Goal: Task Accomplishment & Management: Use online tool/utility

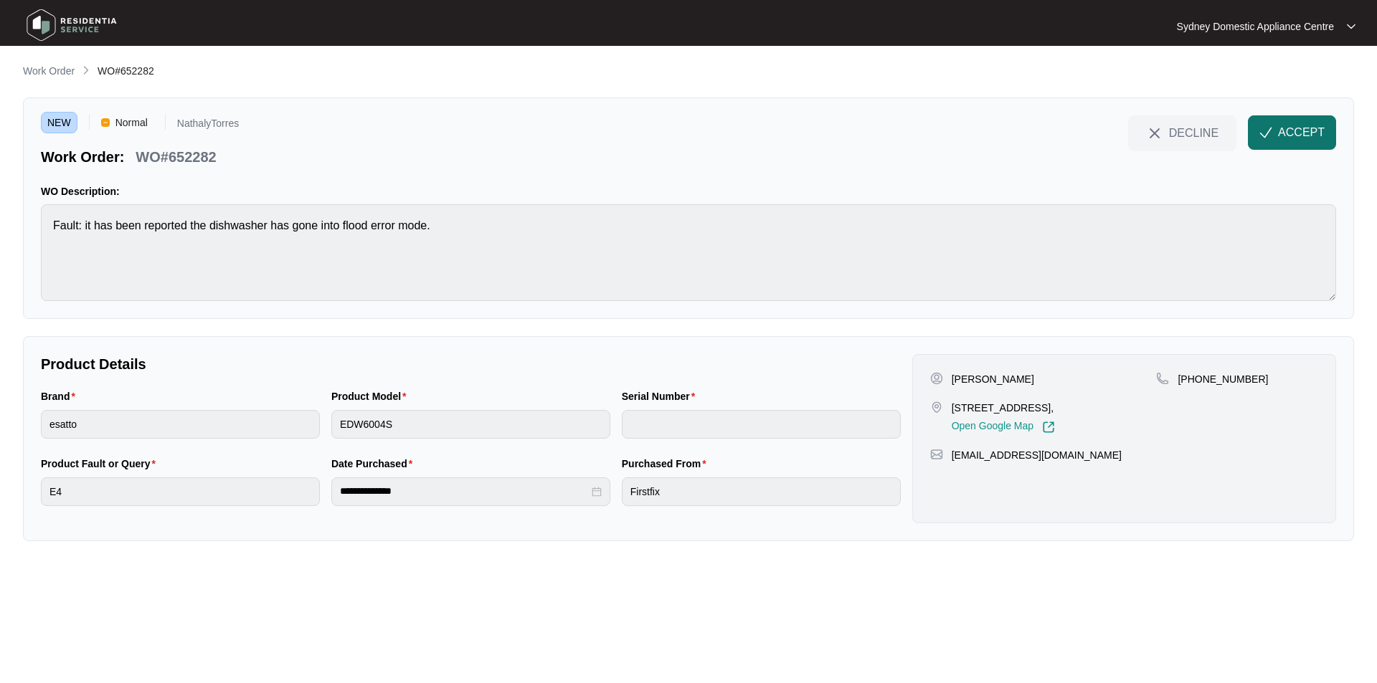
click at [1298, 133] on span "ACCEPT" at bounding box center [1301, 132] width 47 height 17
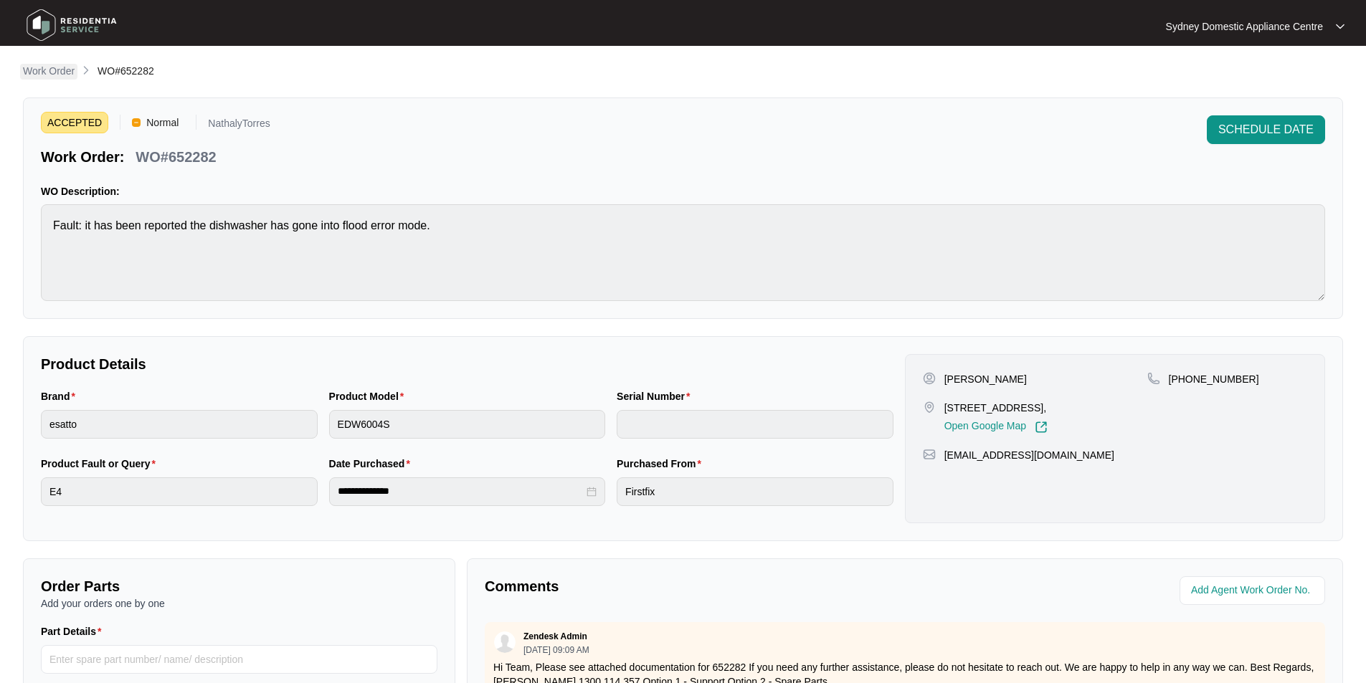
click at [65, 67] on p "Work Order" at bounding box center [49, 71] width 52 height 14
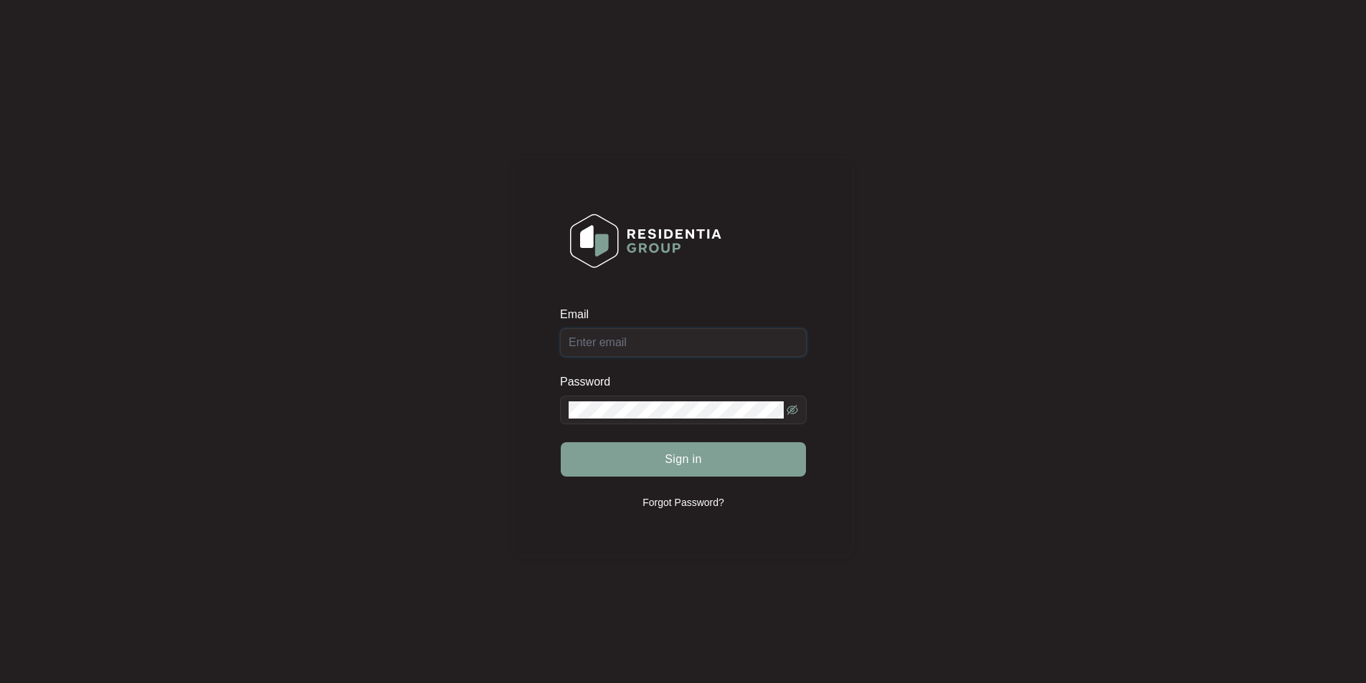
type input "[EMAIL_ADDRESS][DOMAIN_NAME]"
click at [731, 471] on button "Sign in" at bounding box center [683, 459] width 245 height 34
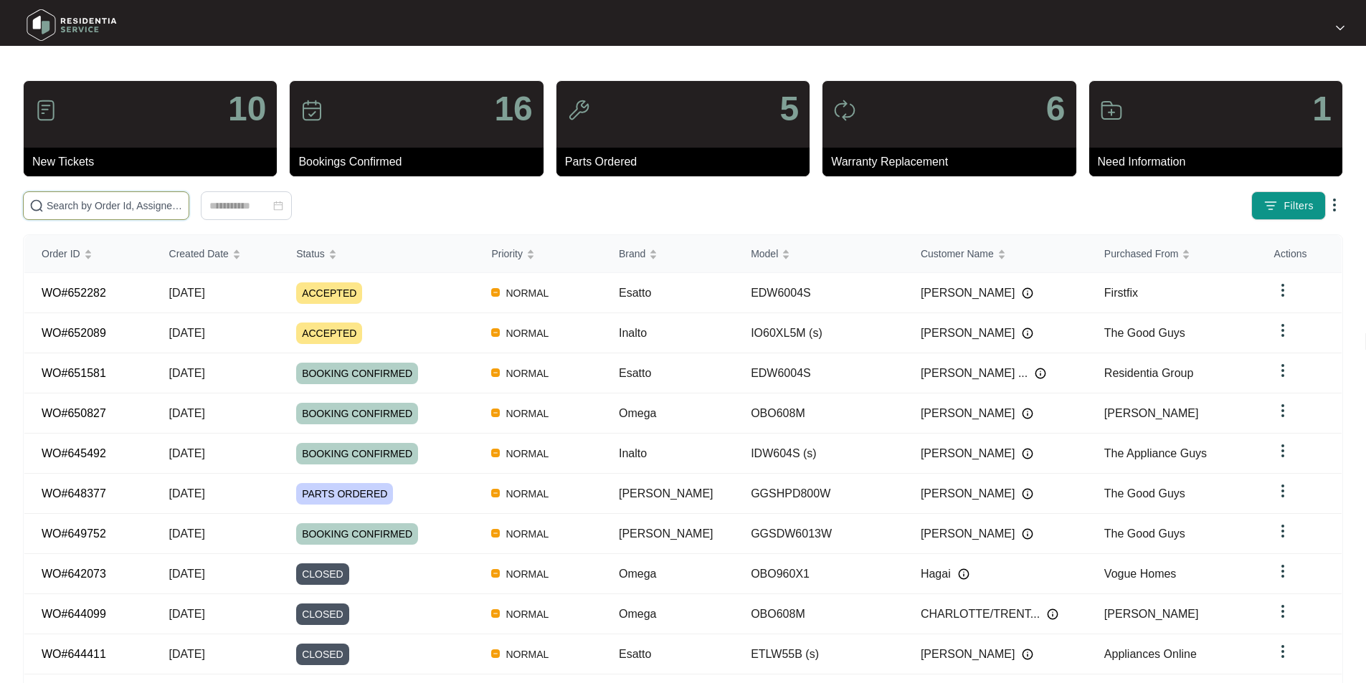
click at [183, 209] on input "text" at bounding box center [115, 206] width 136 height 16
paste input "644828"
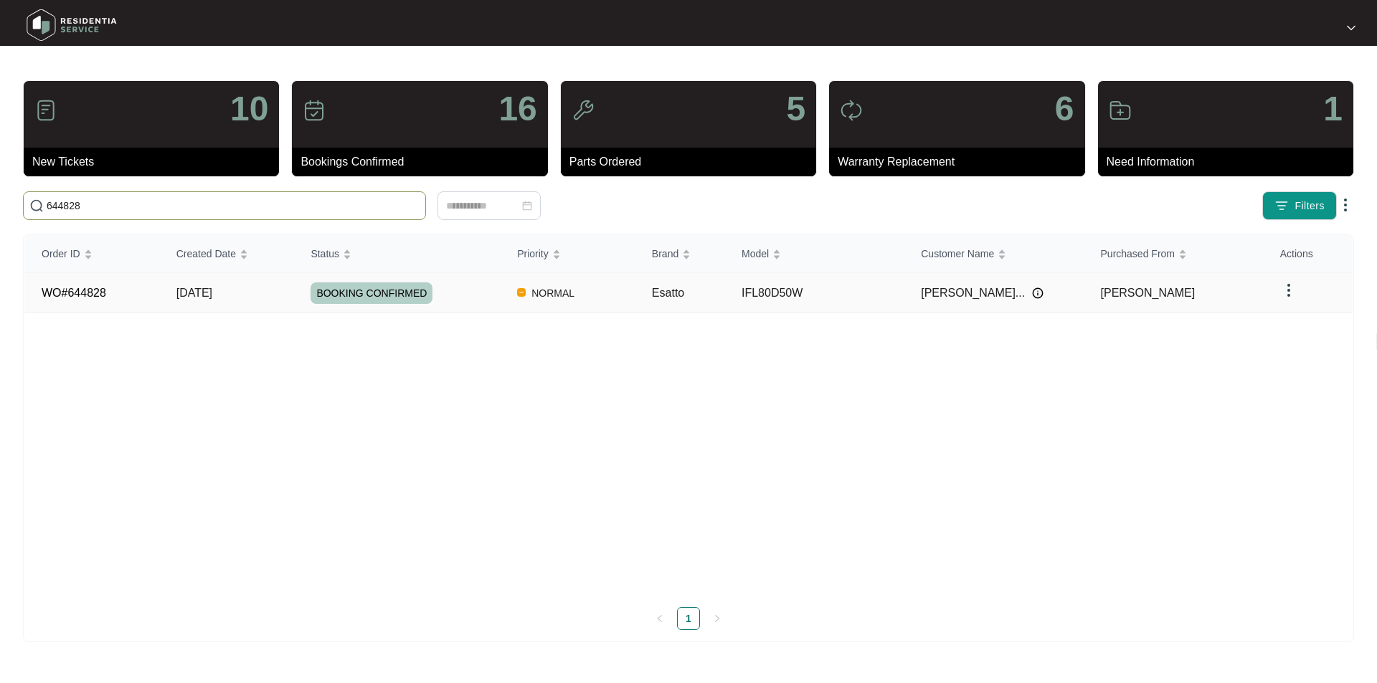
type input "644828"
click at [90, 299] on link "WO#644828" at bounding box center [74, 293] width 65 height 12
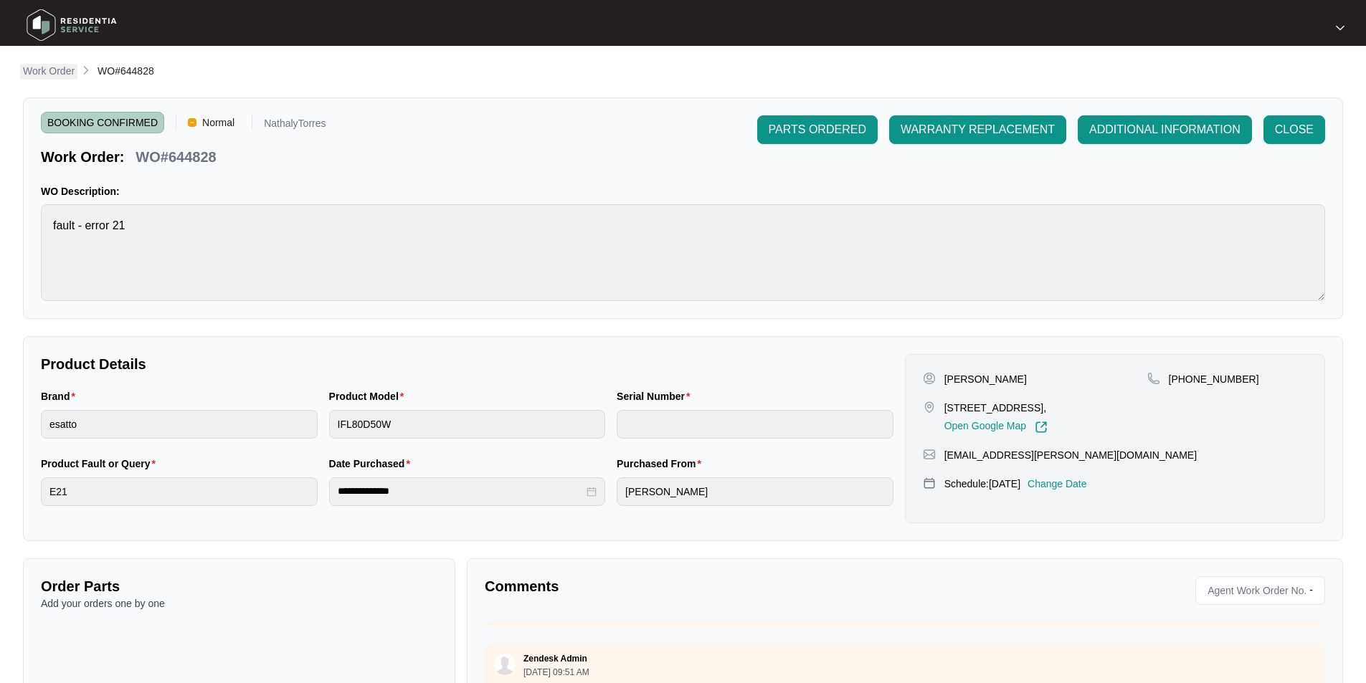
click at [49, 75] on p "Work Order" at bounding box center [49, 71] width 52 height 14
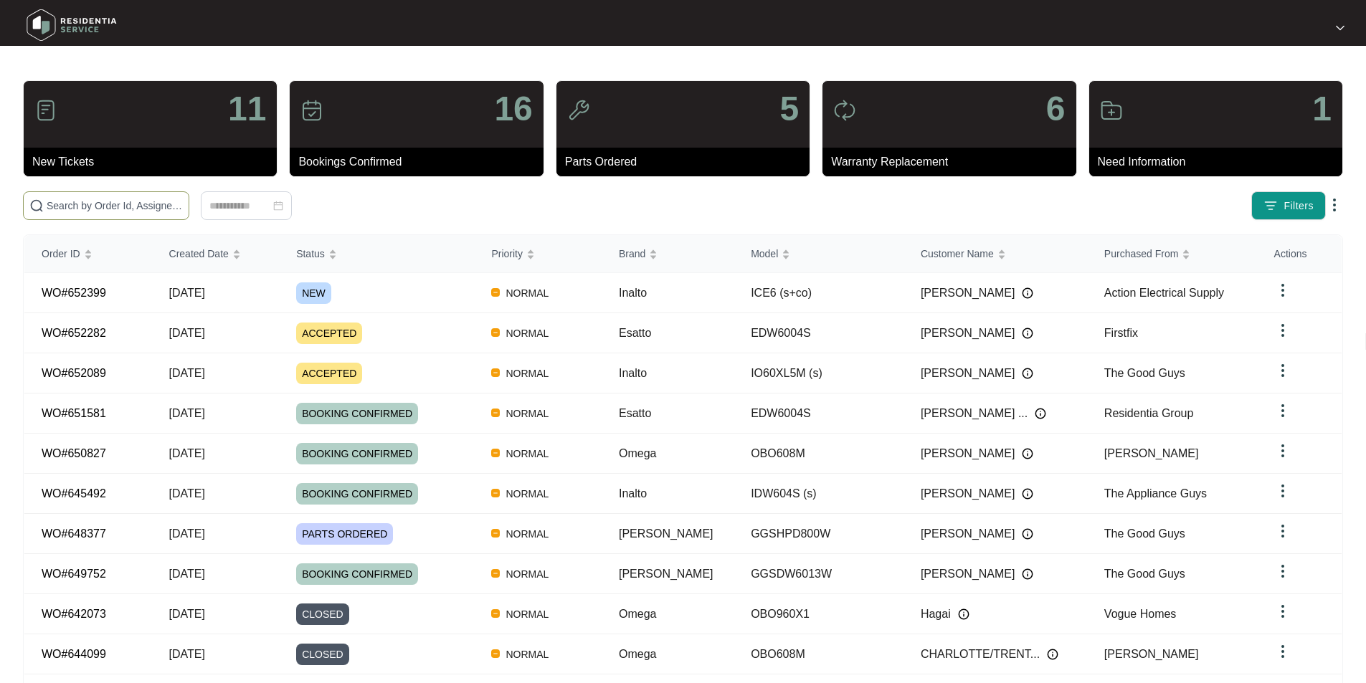
click at [141, 200] on input "text" at bounding box center [115, 206] width 136 height 16
paste input "652399"
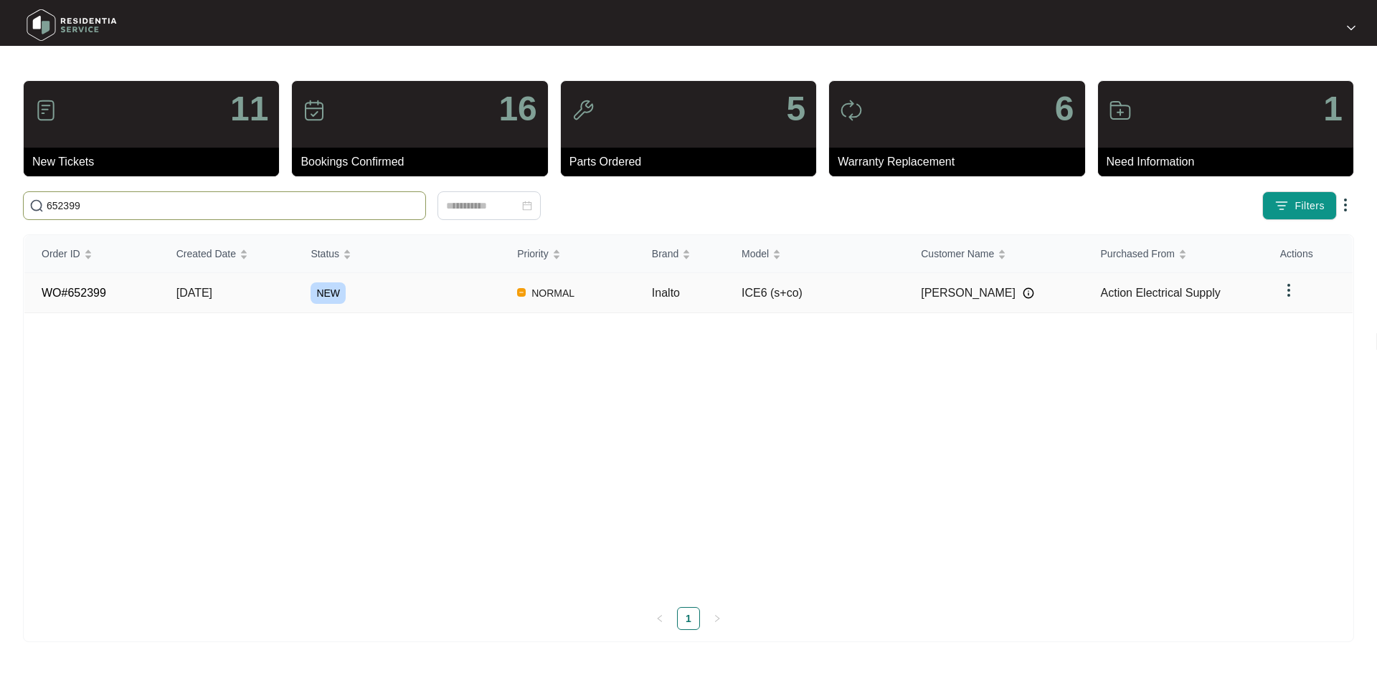
type input "652399"
click at [99, 284] on td "WO#652399" at bounding box center [91, 293] width 135 height 40
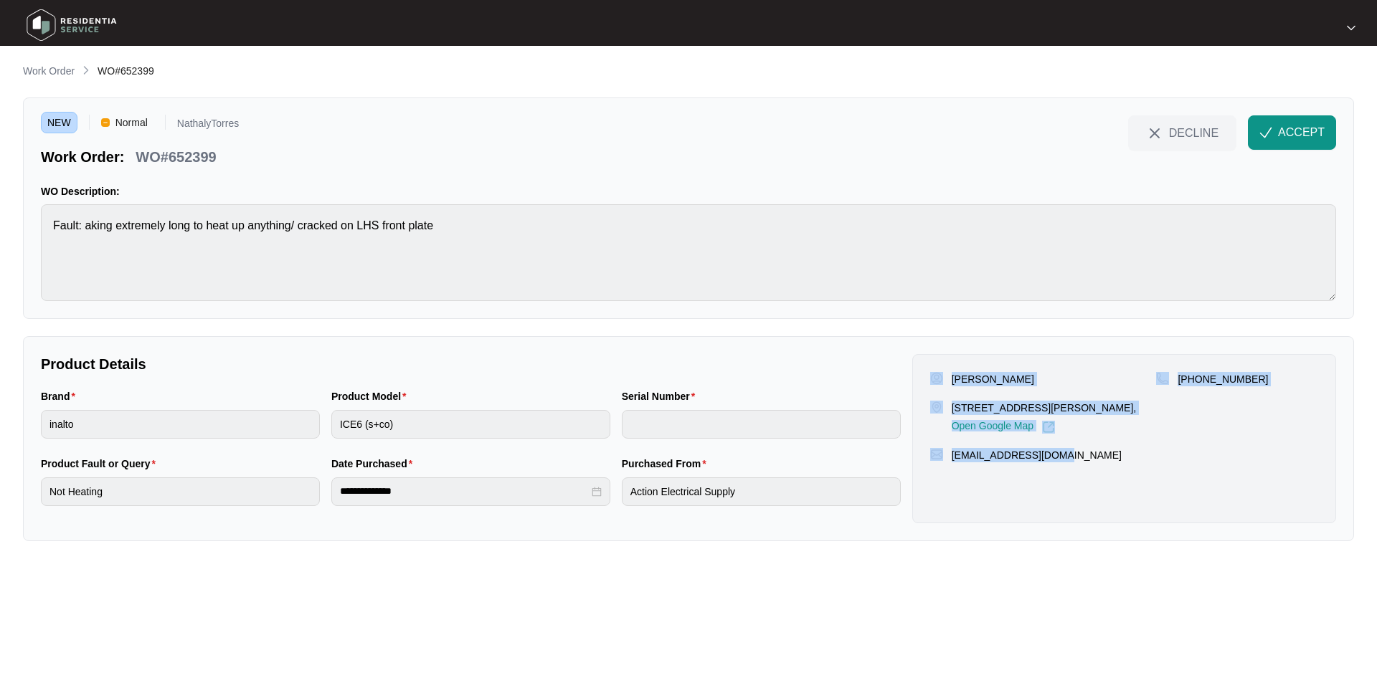
drag, startPoint x: 1114, startPoint y: 487, endPoint x: 944, endPoint y: 379, distance: 201.5
click at [944, 379] on div "[PERSON_NAME] [STREET_ADDRESS][PERSON_NAME], Open Google Map [PHONE_NUMBER] [EM…" at bounding box center [1124, 438] width 424 height 169
copy div "[PERSON_NAME] [STREET_ADDRESS][PERSON_NAME], Open Google Map [PHONE_NUMBER] [EM…"
click at [1299, 135] on span "ACCEPT" at bounding box center [1301, 132] width 47 height 17
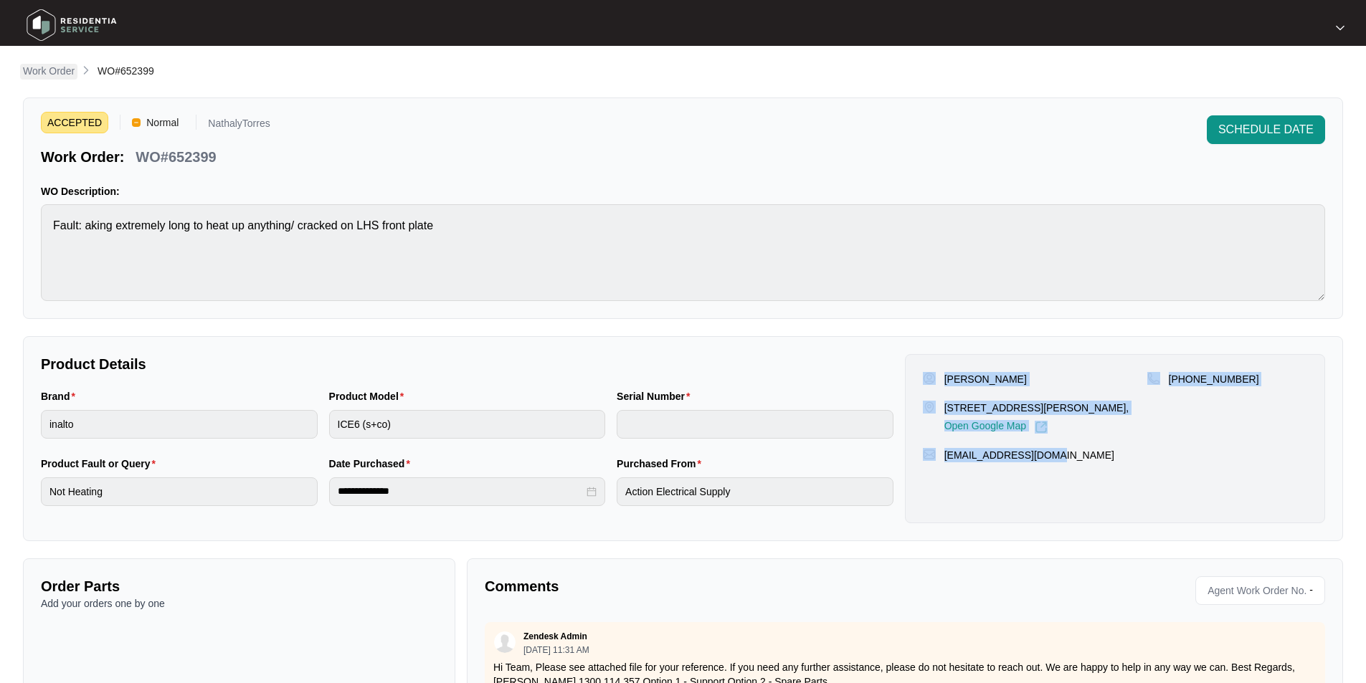
click at [67, 67] on p "Work Order" at bounding box center [49, 71] width 52 height 14
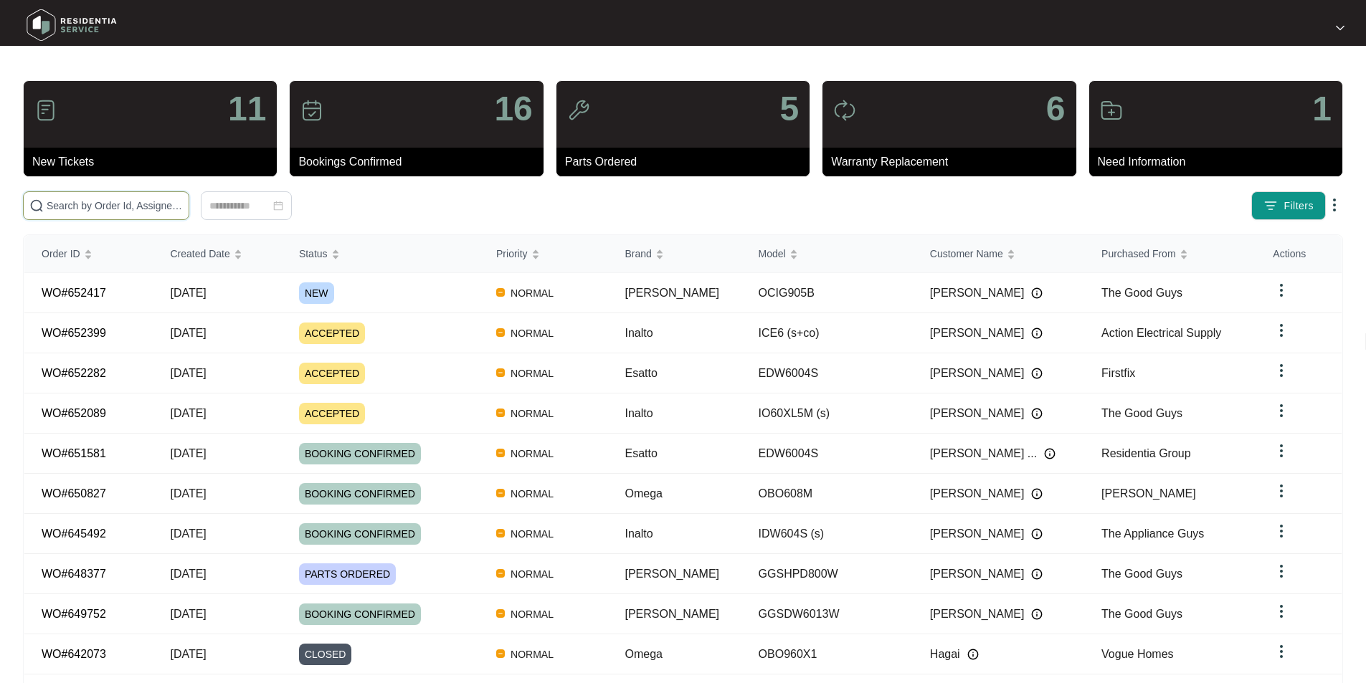
click at [183, 210] on input "text" at bounding box center [115, 206] width 136 height 16
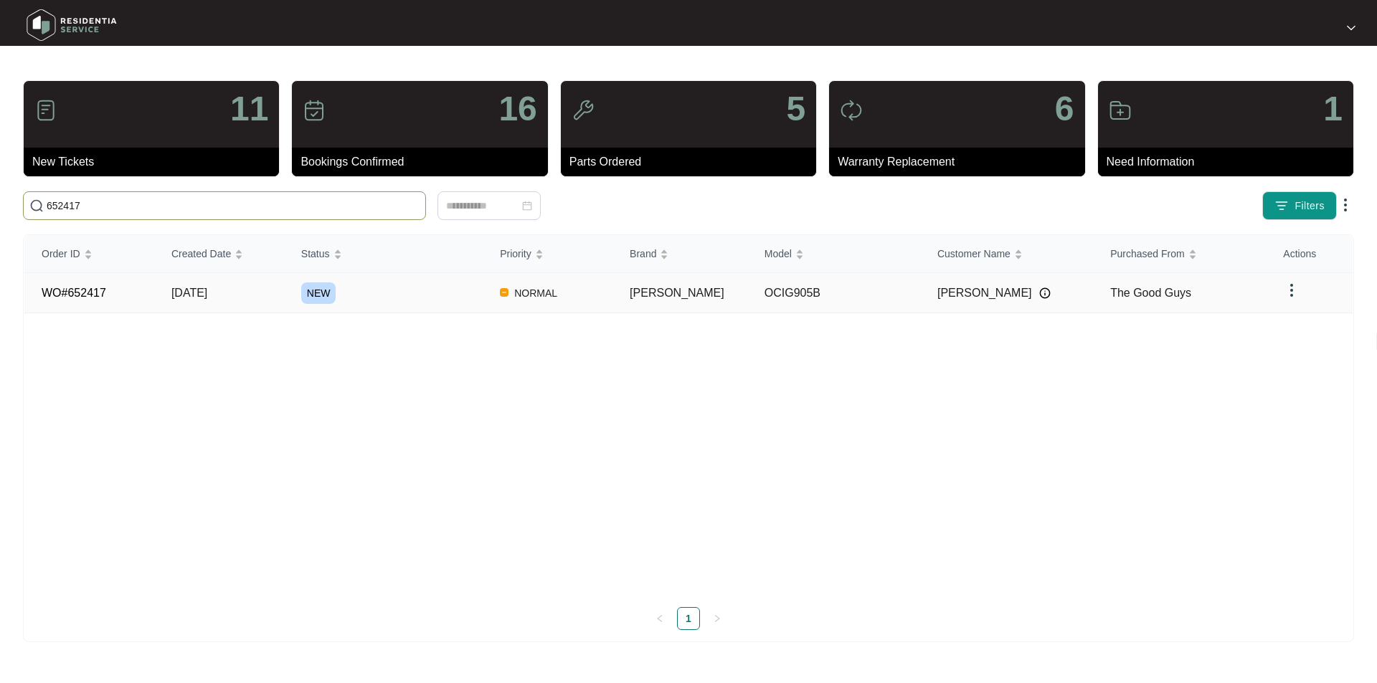
type input "652417"
click at [80, 300] on td "WO#652417" at bounding box center [89, 293] width 130 height 40
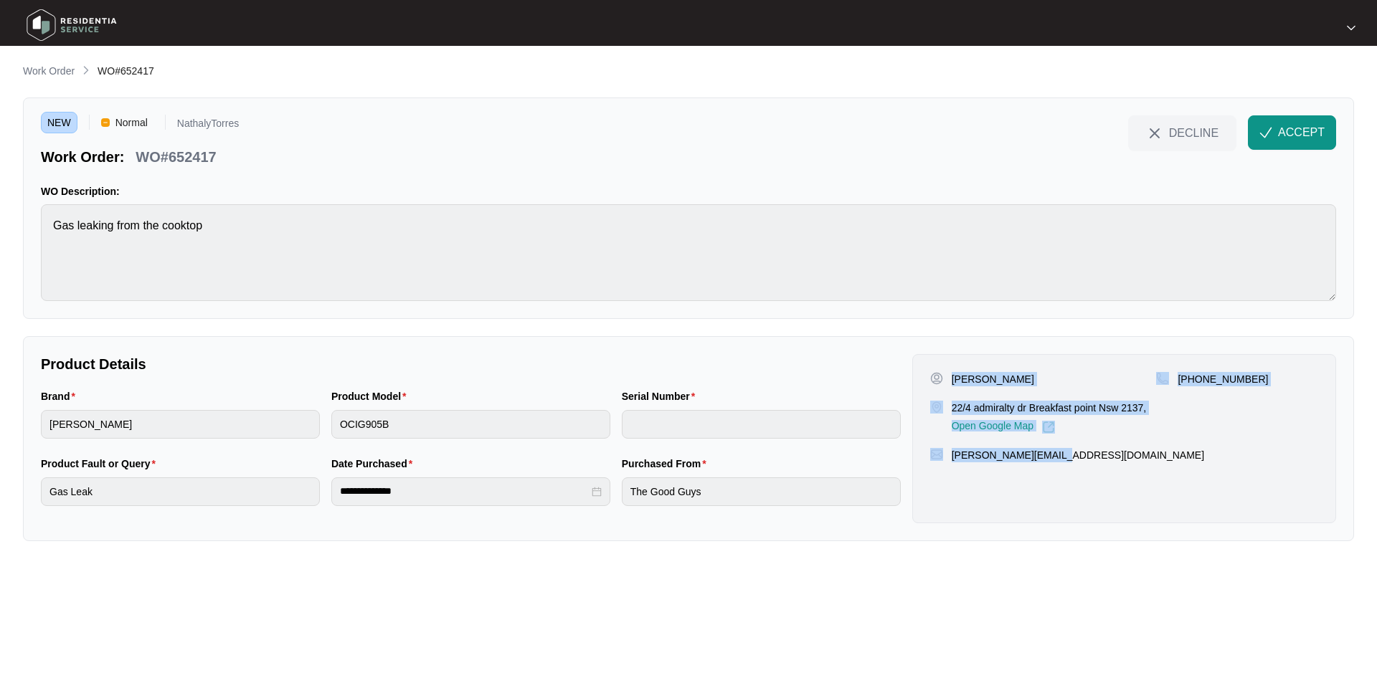
drag, startPoint x: 1115, startPoint y: 453, endPoint x: 952, endPoint y: 378, distance: 179.3
click at [952, 378] on div "[PERSON_NAME] 22/4 admiralty dr Breakfast point Nsw 2137, Open Google Map [PHON…" at bounding box center [1124, 438] width 424 height 169
copy div "[PERSON_NAME] 22/4 admiralty dr Breakfast point Nsw 2137, Open Google Map [PHON…"
click at [1295, 130] on span "ACCEPT" at bounding box center [1301, 132] width 47 height 17
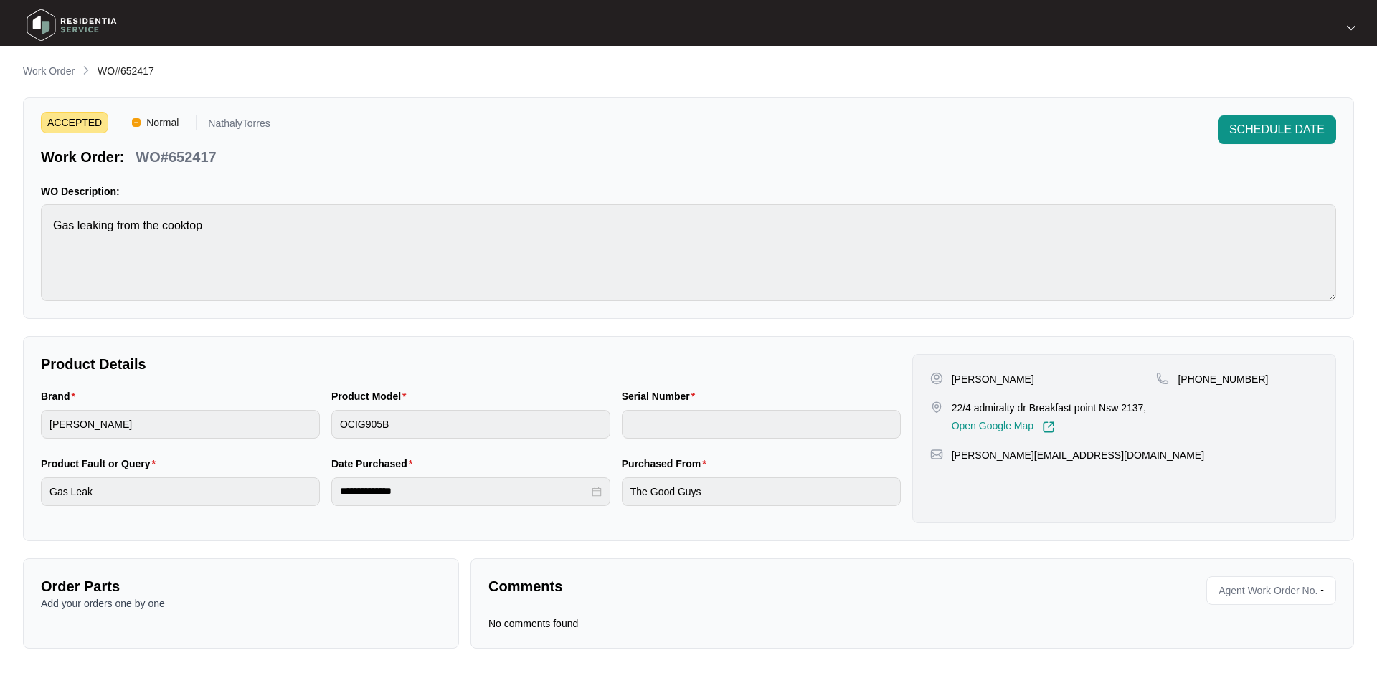
click at [1175, 321] on div "**********" at bounding box center [688, 356] width 1331 height 586
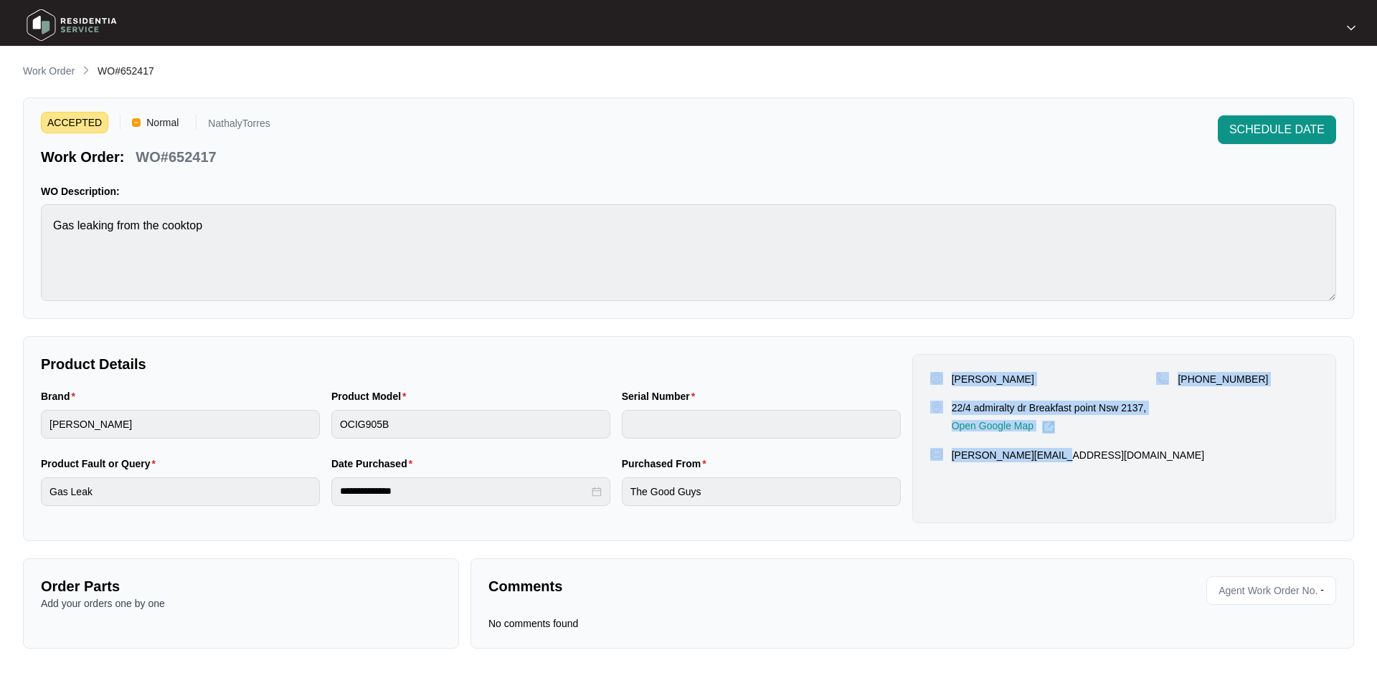
drag, startPoint x: 1074, startPoint y: 470, endPoint x: 940, endPoint y: 376, distance: 163.3
click at [940, 376] on div "[PERSON_NAME] 22/4 admiralty dr Breakfast point Nsw 2137, Open Google Map [PHON…" at bounding box center [1124, 438] width 424 height 169
copy div "[PERSON_NAME] 22/4 admiralty dr Breakfast point Nsw 2137, Open Google Map [PHON…"
click at [70, 68] on p "Work Order" at bounding box center [49, 71] width 52 height 14
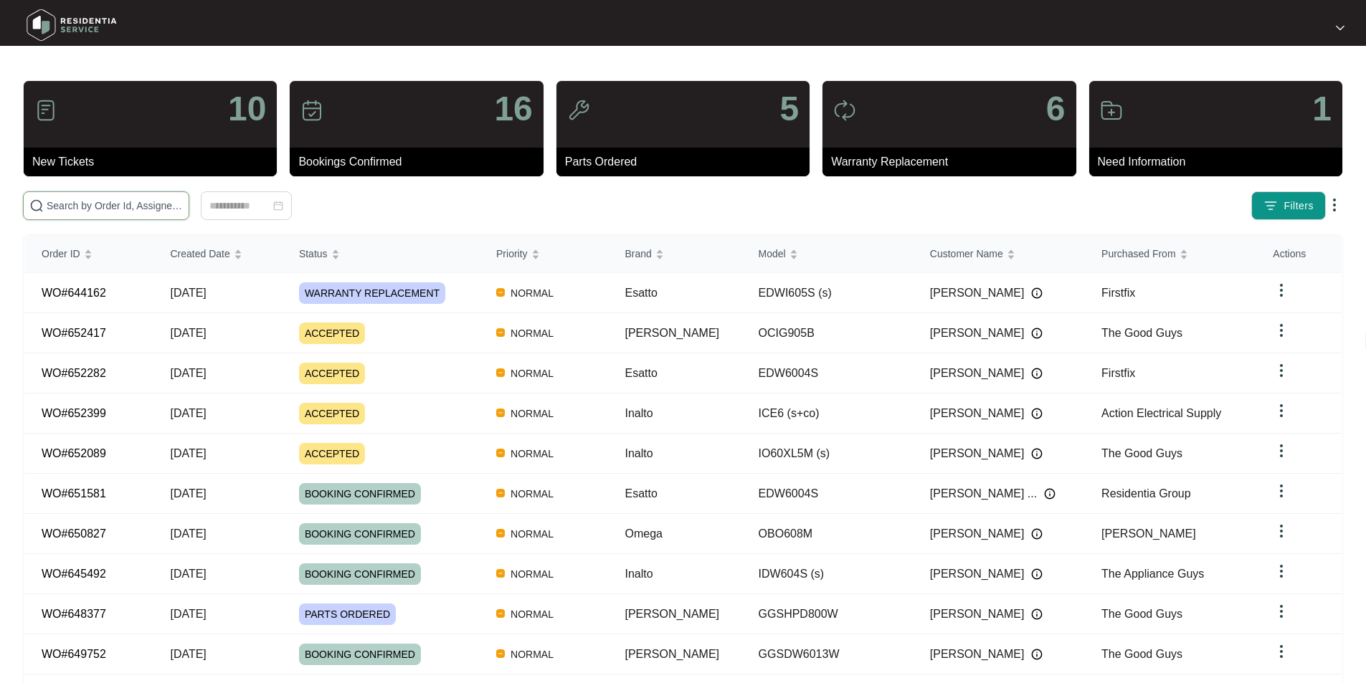
click at [183, 208] on input "text" at bounding box center [115, 206] width 136 height 16
paste input "644162"
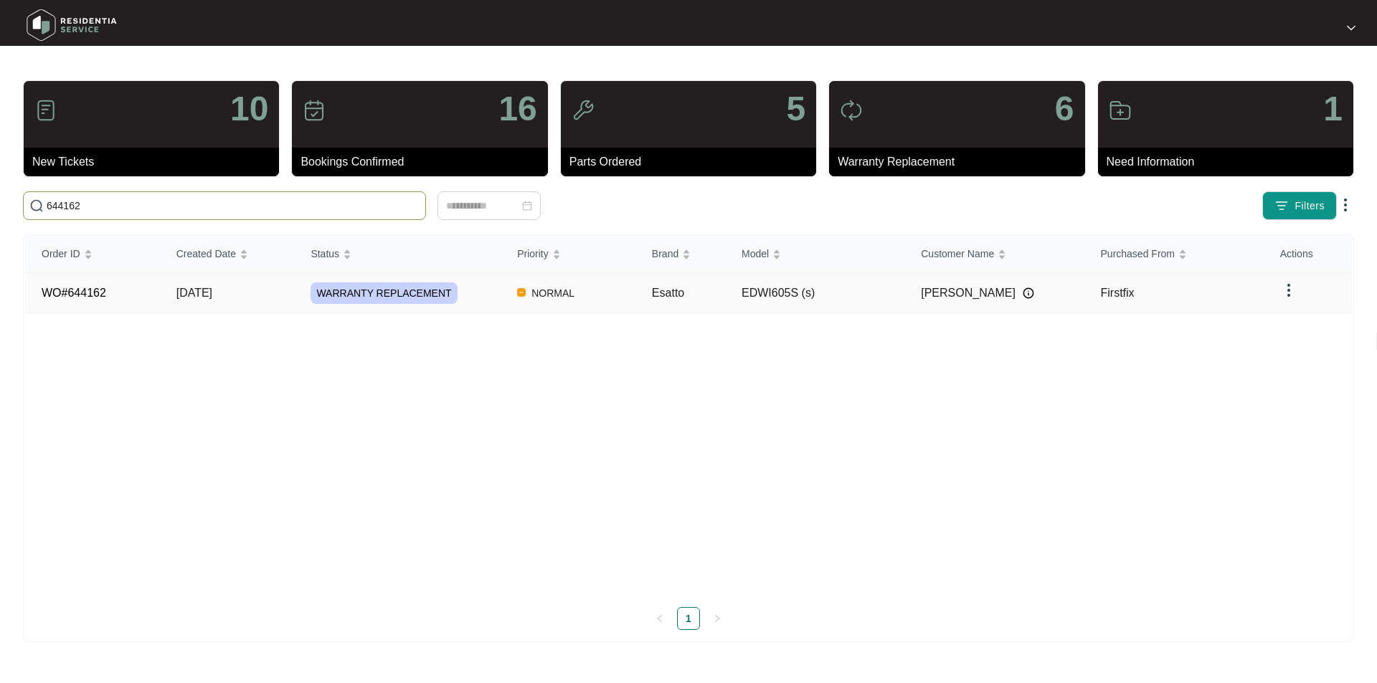
type input "644162"
click at [84, 290] on link "WO#644162" at bounding box center [74, 293] width 65 height 12
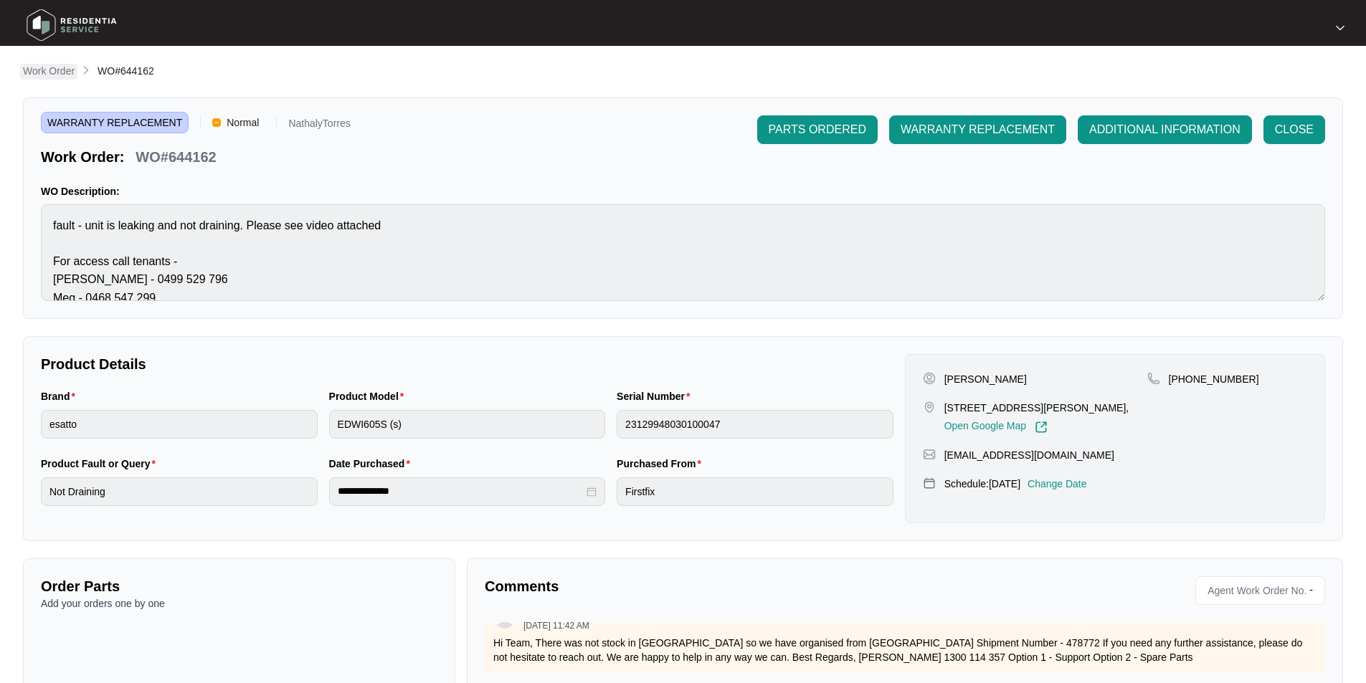
click at [65, 76] on p "Work Order" at bounding box center [49, 71] width 52 height 14
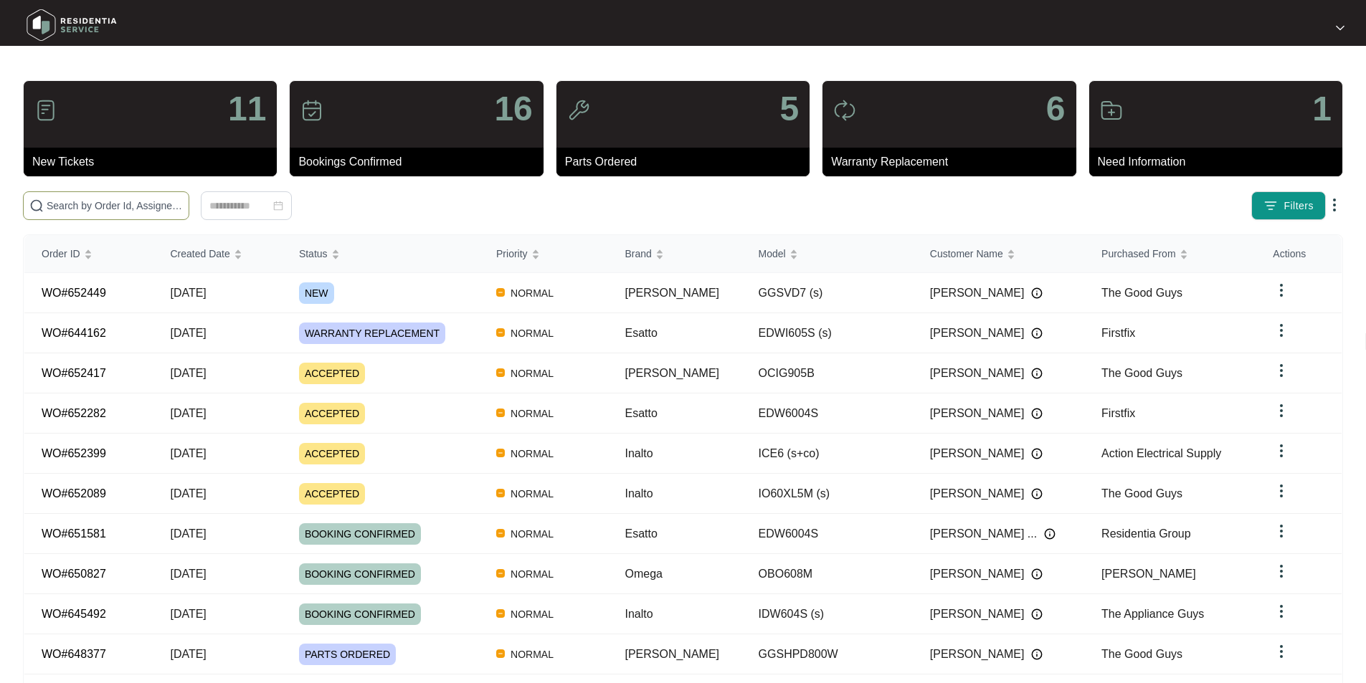
click at [169, 206] on input "text" at bounding box center [115, 206] width 136 height 16
paste input "652449"
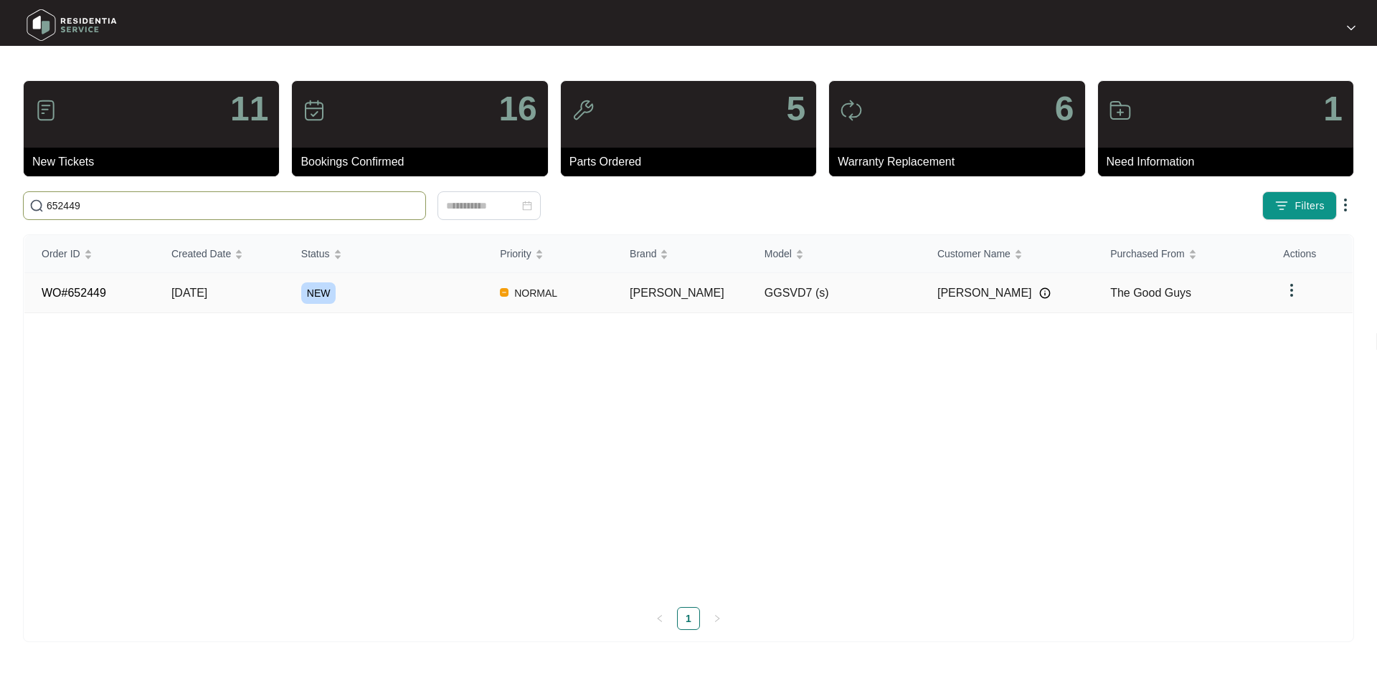
type input "652449"
click at [54, 294] on link "WO#652449" at bounding box center [74, 293] width 65 height 12
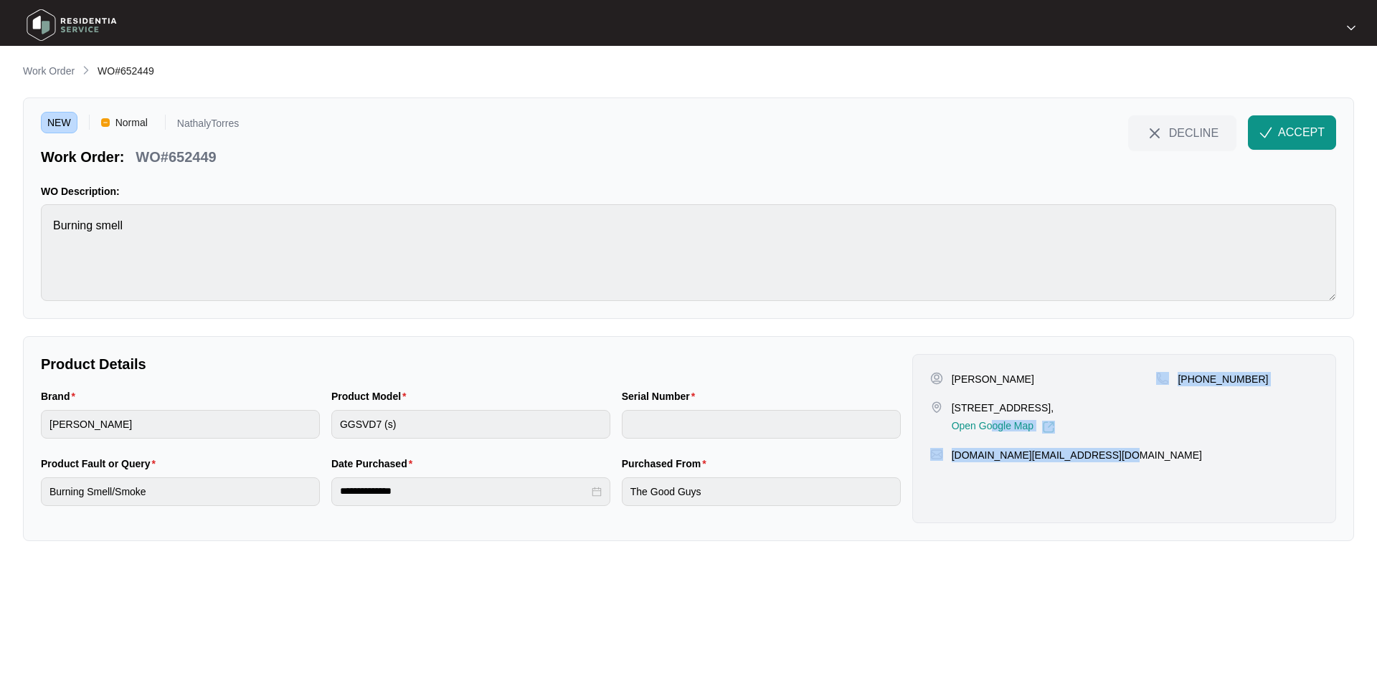
drag, startPoint x: 1145, startPoint y: 457, endPoint x: 990, endPoint y: 415, distance: 160.4
click at [990, 415] on div "[PERSON_NAME] [STREET_ADDRESS][PERSON_NAME], Open Google Map [PHONE_NUMBER] [DO…" at bounding box center [1124, 438] width 424 height 169
click at [1128, 414] on div "[STREET_ADDRESS], Open Google Map" at bounding box center [1043, 417] width 227 height 33
drag, startPoint x: 1113, startPoint y: 406, endPoint x: 954, endPoint y: 409, distance: 159.2
click at [954, 409] on div "[STREET_ADDRESS], Open Google Map" at bounding box center [1043, 417] width 227 height 33
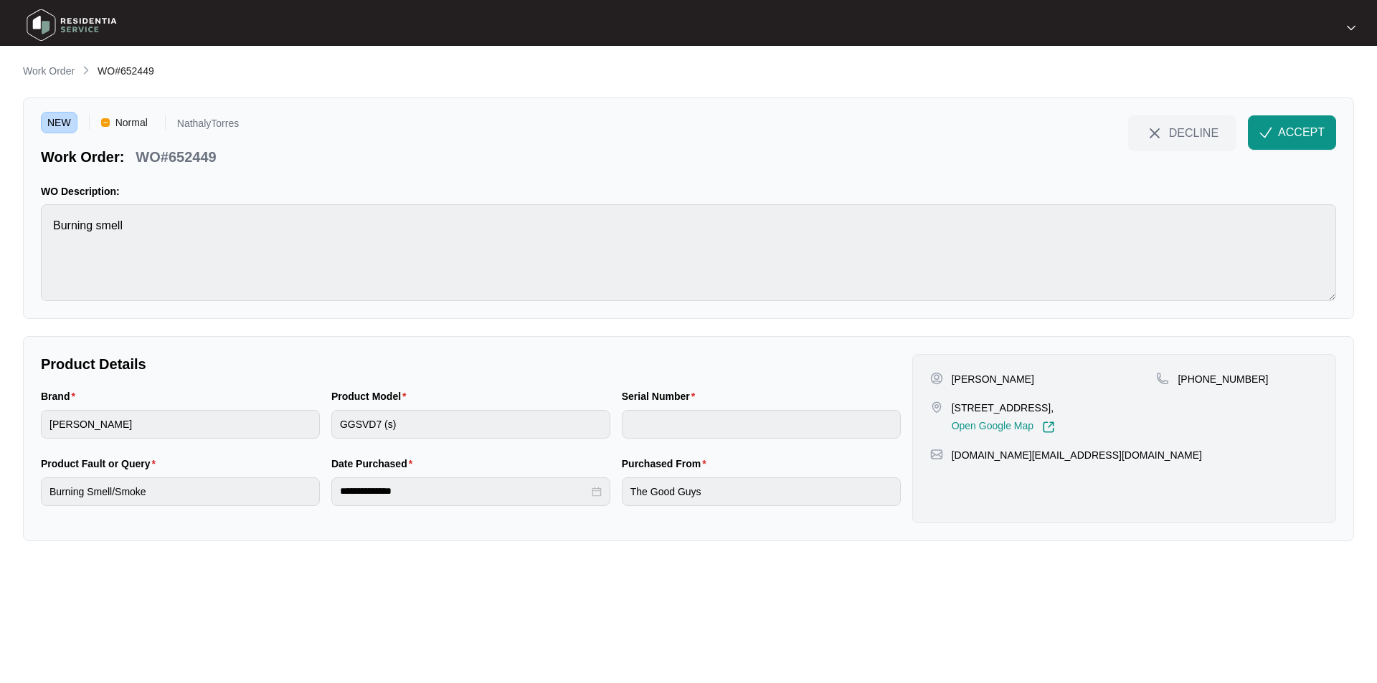
copy p "[STREET_ADDRESS],"
click at [1185, 447] on div "[PERSON_NAME] [STREET_ADDRESS][PERSON_NAME], Open Google Map [PHONE_NUMBER] [DO…" at bounding box center [1124, 438] width 424 height 169
click at [1298, 130] on span "ACCEPT" at bounding box center [1301, 132] width 47 height 17
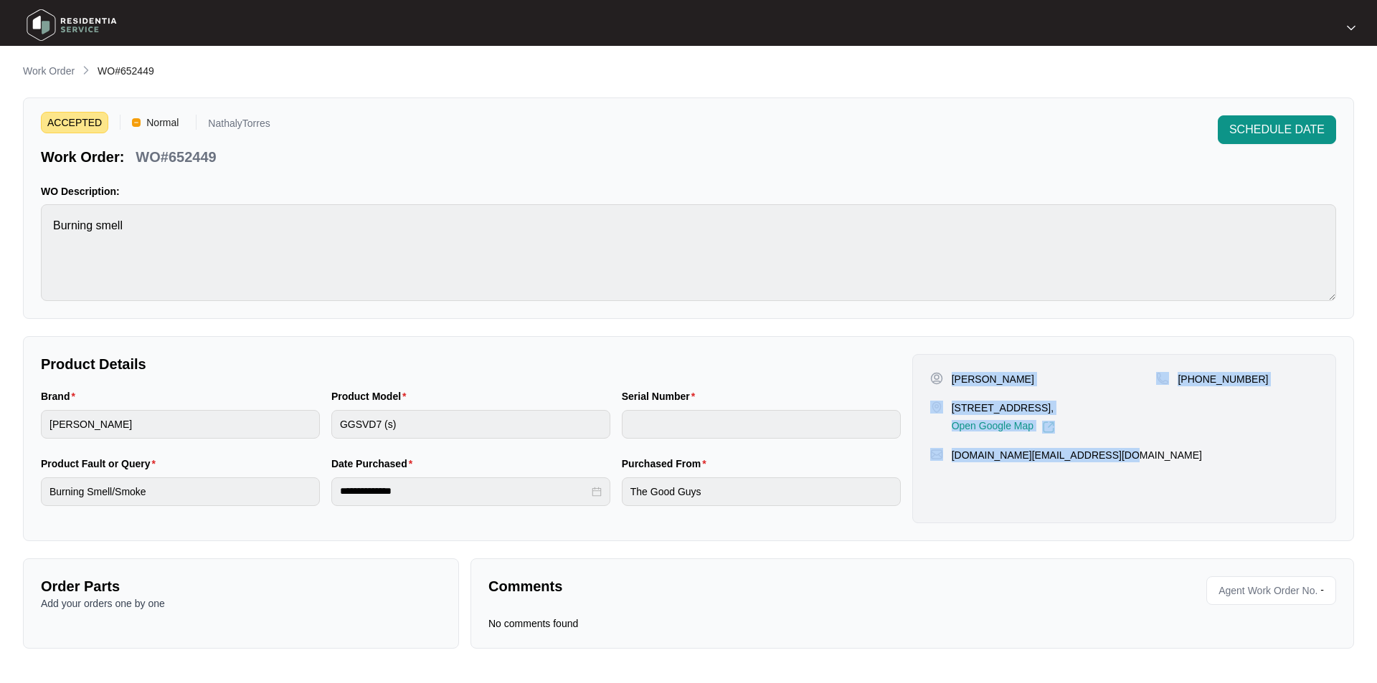
drag, startPoint x: 1129, startPoint y: 454, endPoint x: 949, endPoint y: 370, distance: 198.6
click at [949, 370] on div "[PERSON_NAME] [STREET_ADDRESS][PERSON_NAME], Open Google Map [PHONE_NUMBER] [DO…" at bounding box center [1124, 438] width 424 height 169
copy div "[PERSON_NAME] [STREET_ADDRESS][PERSON_NAME], Open Google Map [PHONE_NUMBER] [DO…"
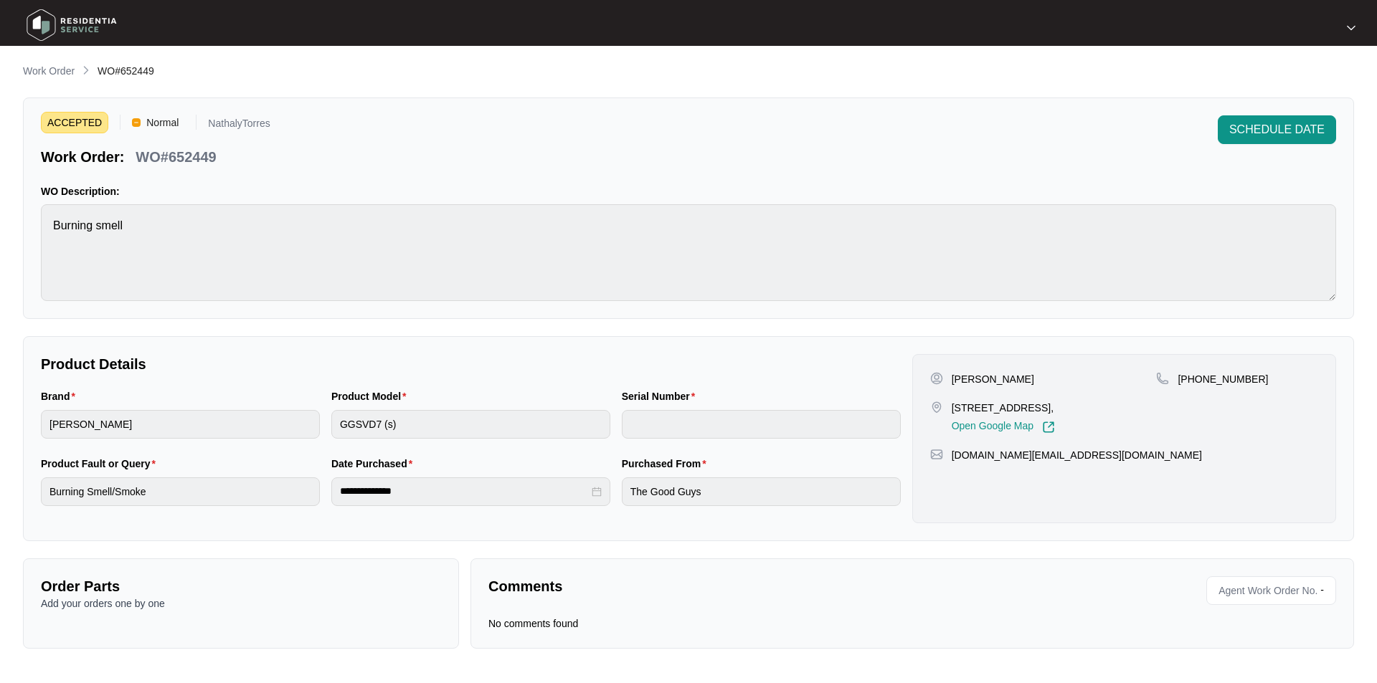
click at [123, 66] on span "WO#652449" at bounding box center [126, 70] width 57 height 11
copy span "652449"
click at [67, 70] on p "Work Order" at bounding box center [49, 71] width 52 height 14
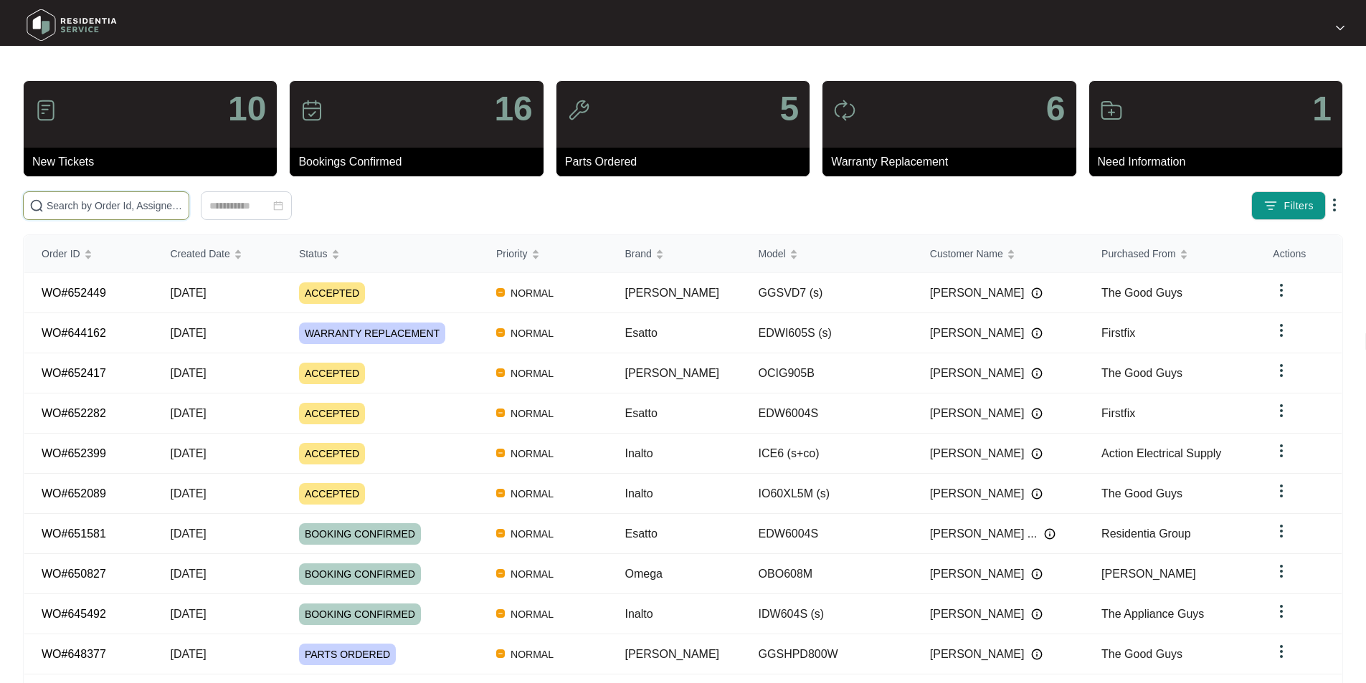
click at [128, 209] on input "text" at bounding box center [115, 206] width 136 height 16
paste input "652449"
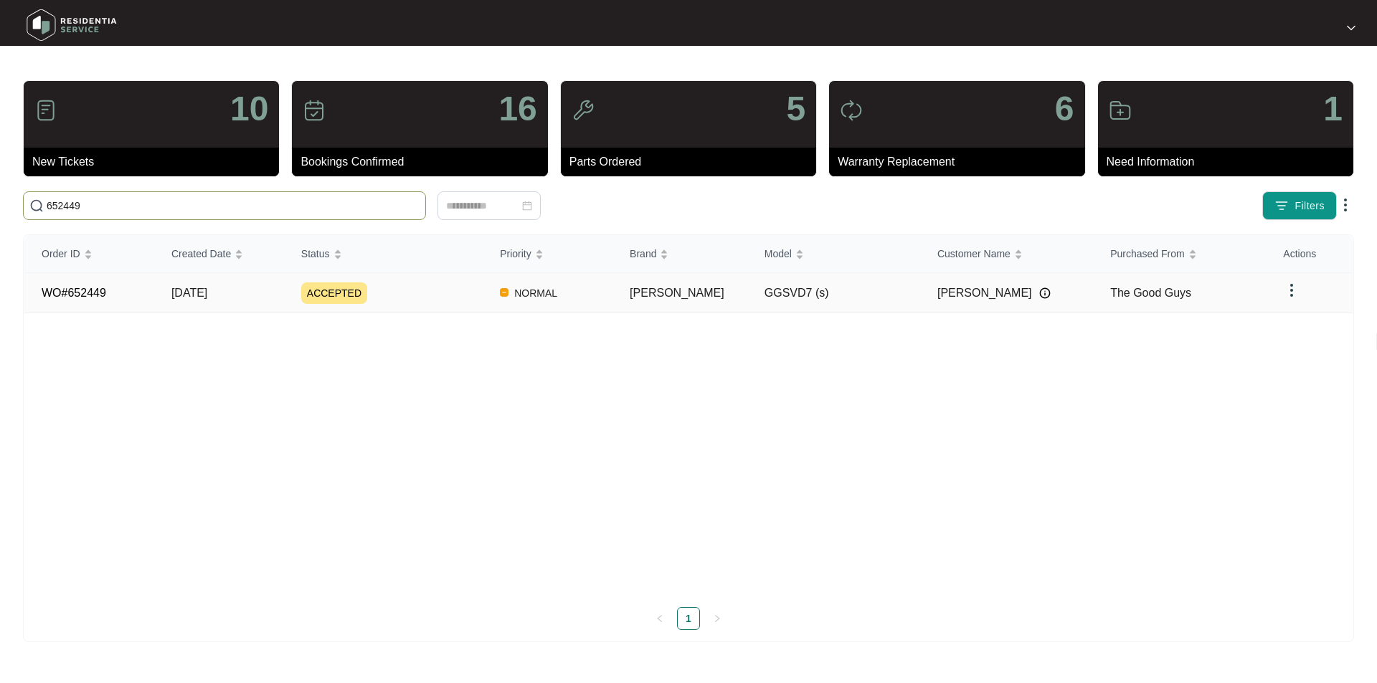
type input "652449"
click at [100, 294] on link "WO#652449" at bounding box center [74, 293] width 65 height 12
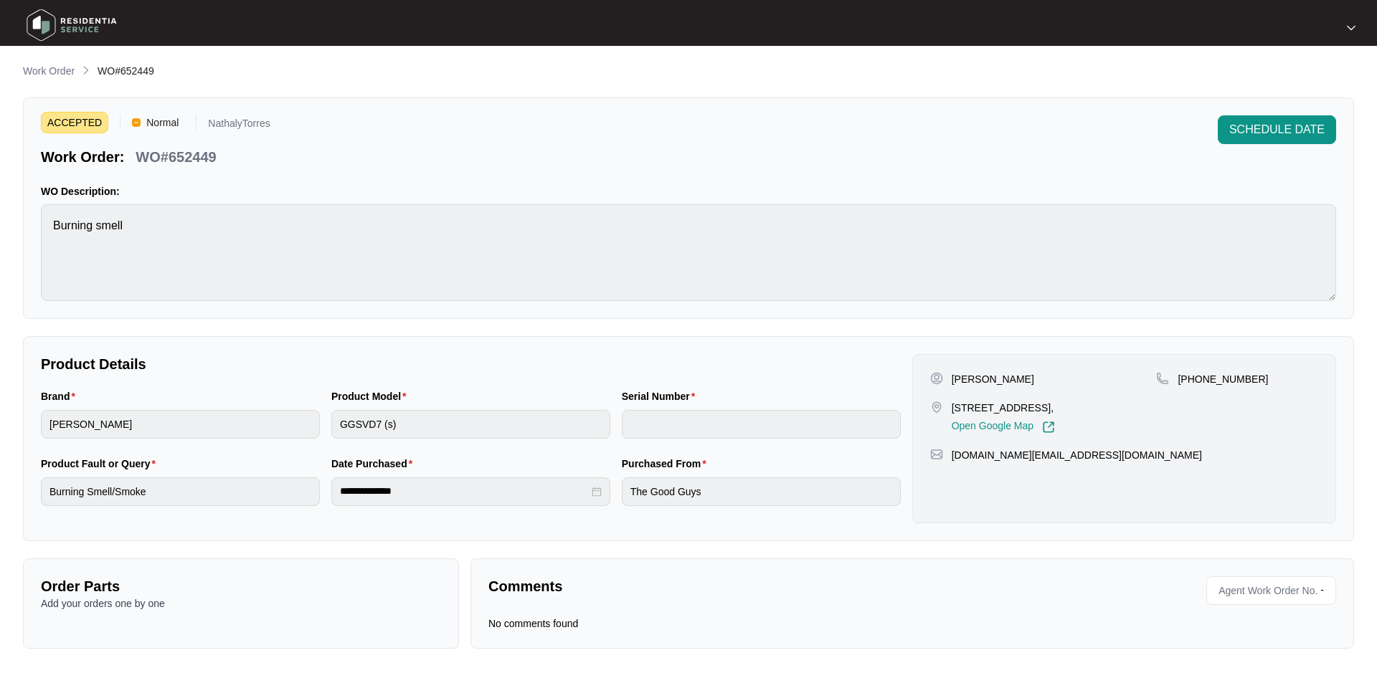
drag, startPoint x: 1119, startPoint y: 408, endPoint x: 951, endPoint y: 409, distance: 167.8
click at [951, 409] on div "[STREET_ADDRESS], Open Google Map" at bounding box center [1043, 417] width 227 height 33
copy p "[STREET_ADDRESS],"
click at [787, 596] on p "Comments" at bounding box center [695, 586] width 414 height 20
click at [577, 617] on p "No comments found" at bounding box center [533, 624] width 90 height 14
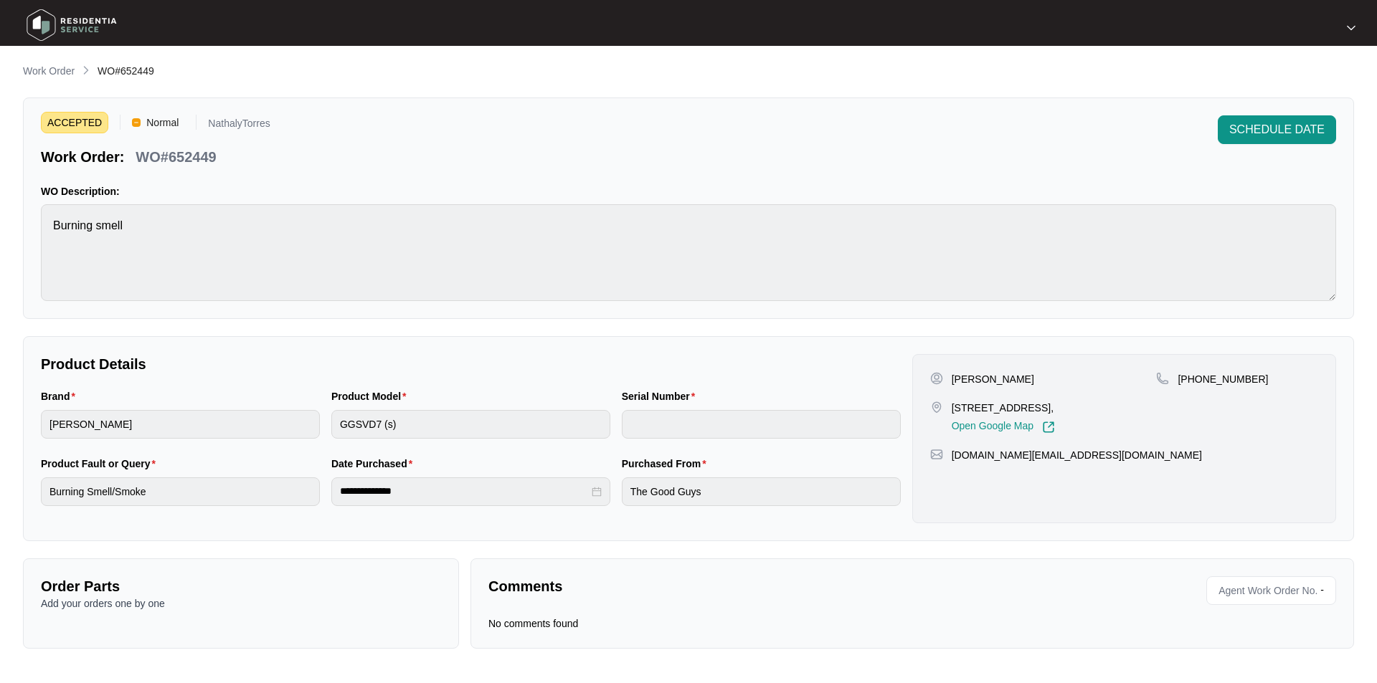
click at [1253, 591] on span "Agent Work Order No." at bounding box center [1264, 591] width 105 height 22
click at [1252, 597] on span "Agent Work Order No." at bounding box center [1264, 591] width 105 height 22
click at [1315, 596] on span "Agent Work Order No." at bounding box center [1264, 591] width 105 height 22
click at [680, 576] on p "Comments" at bounding box center [695, 586] width 414 height 20
click at [573, 601] on div "Comments" at bounding box center [697, 590] width 429 height 29
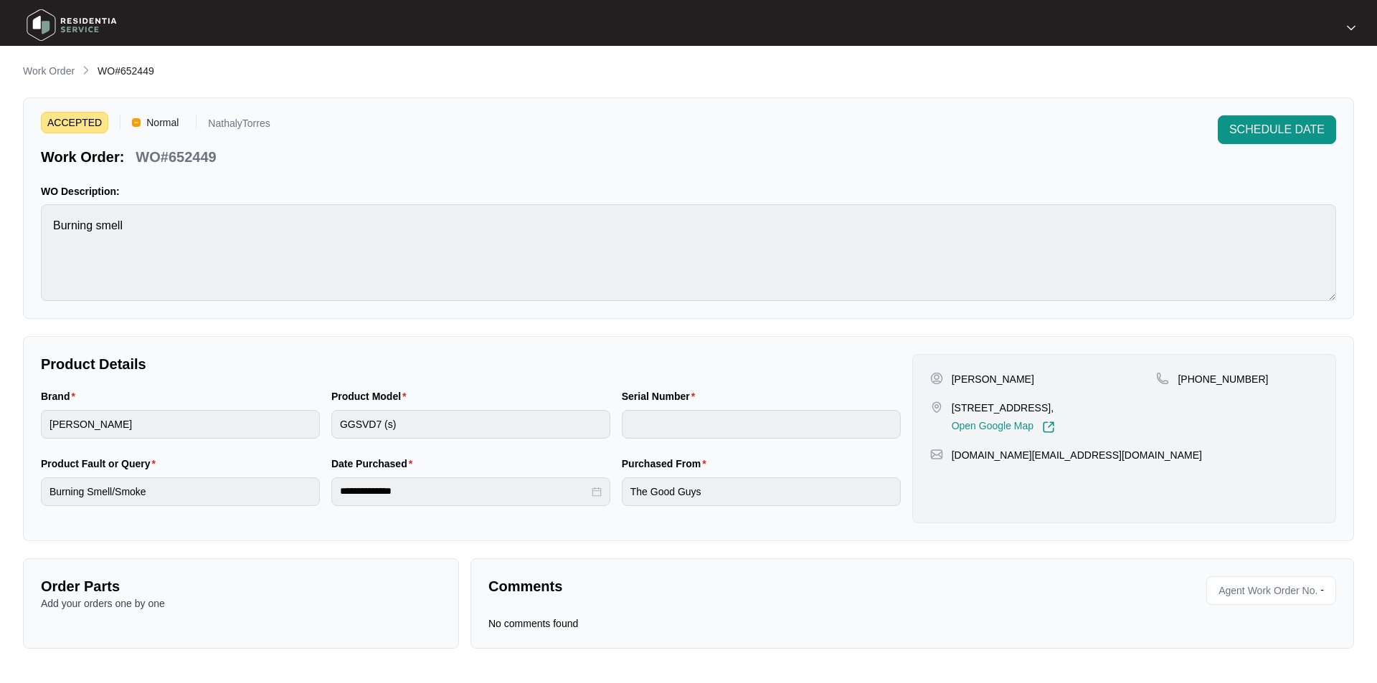
click at [573, 601] on div "Comments" at bounding box center [697, 590] width 429 height 29
click at [1317, 588] on div "Agent Work Order No. -" at bounding box center [1271, 590] width 130 height 29
drag, startPoint x: 1117, startPoint y: 408, endPoint x: 951, endPoint y: 403, distance: 166.4
click at [951, 403] on div "[STREET_ADDRESS], Open Google Map" at bounding box center [1043, 417] width 227 height 33
copy p "[STREET_ADDRESS],"
